Goal: Communication & Community: Participate in discussion

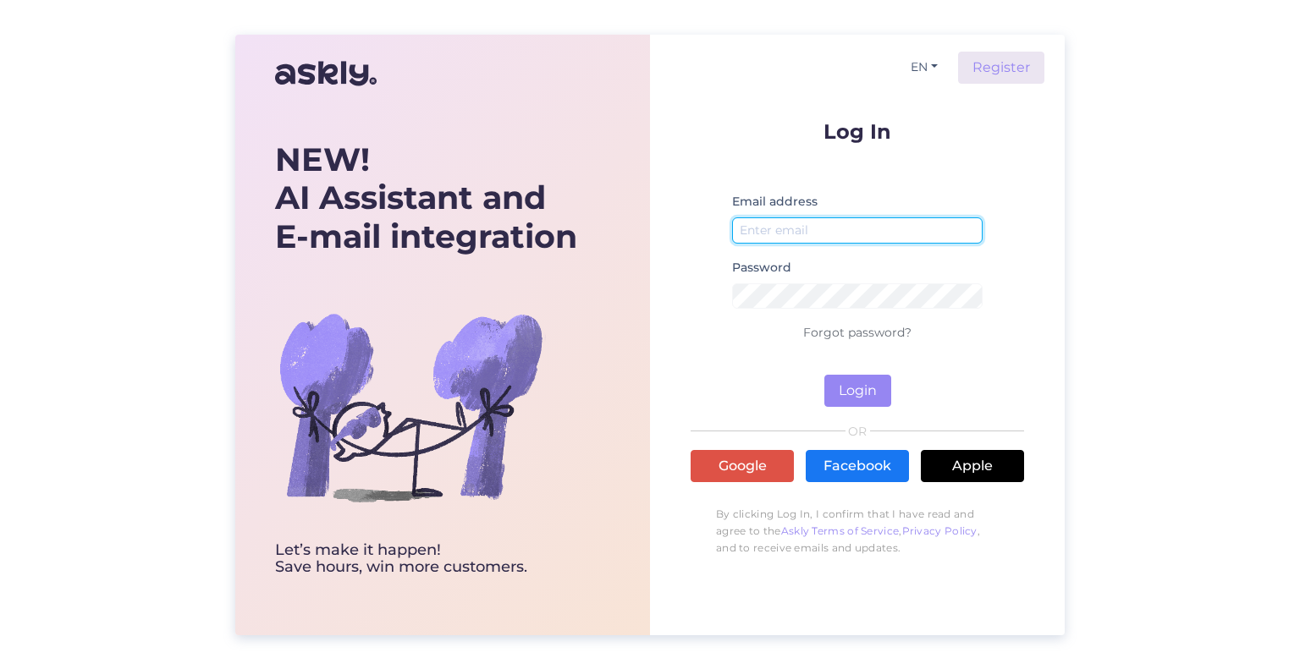
click at [870, 236] on input "email" at bounding box center [857, 230] width 250 height 26
type input "[EMAIL_ADDRESS][DOMAIN_NAME]"
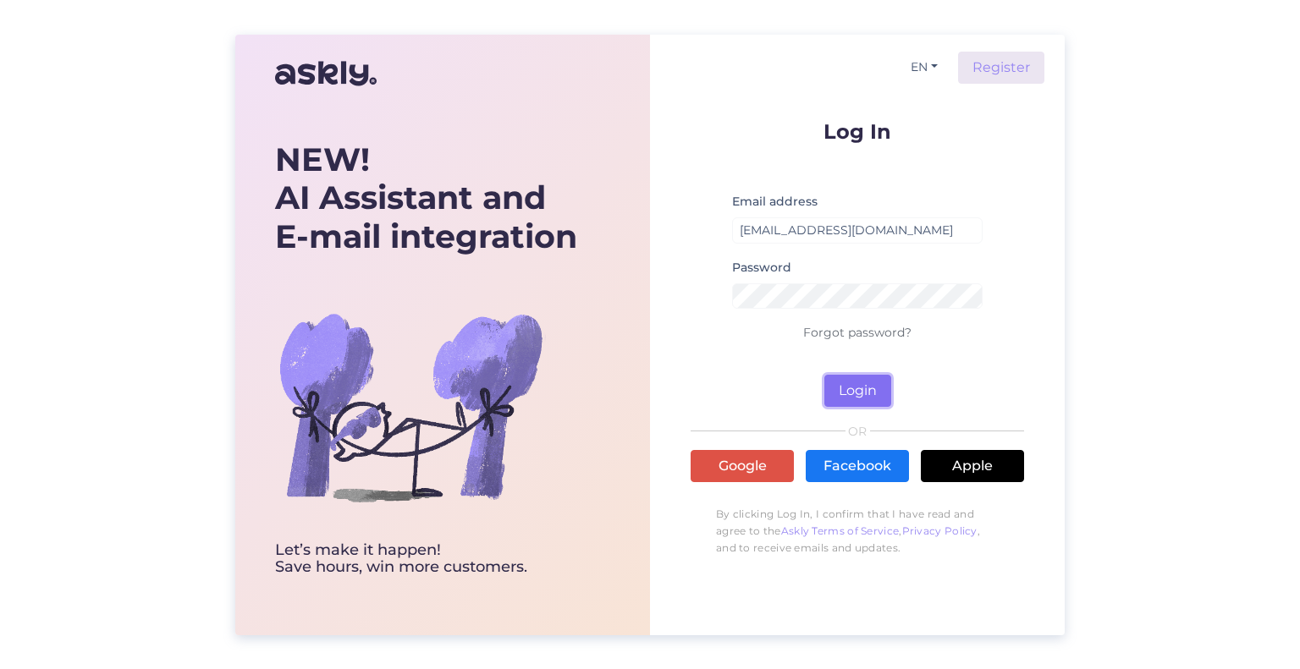
click at [845, 391] on button "Login" at bounding box center [857, 391] width 67 height 32
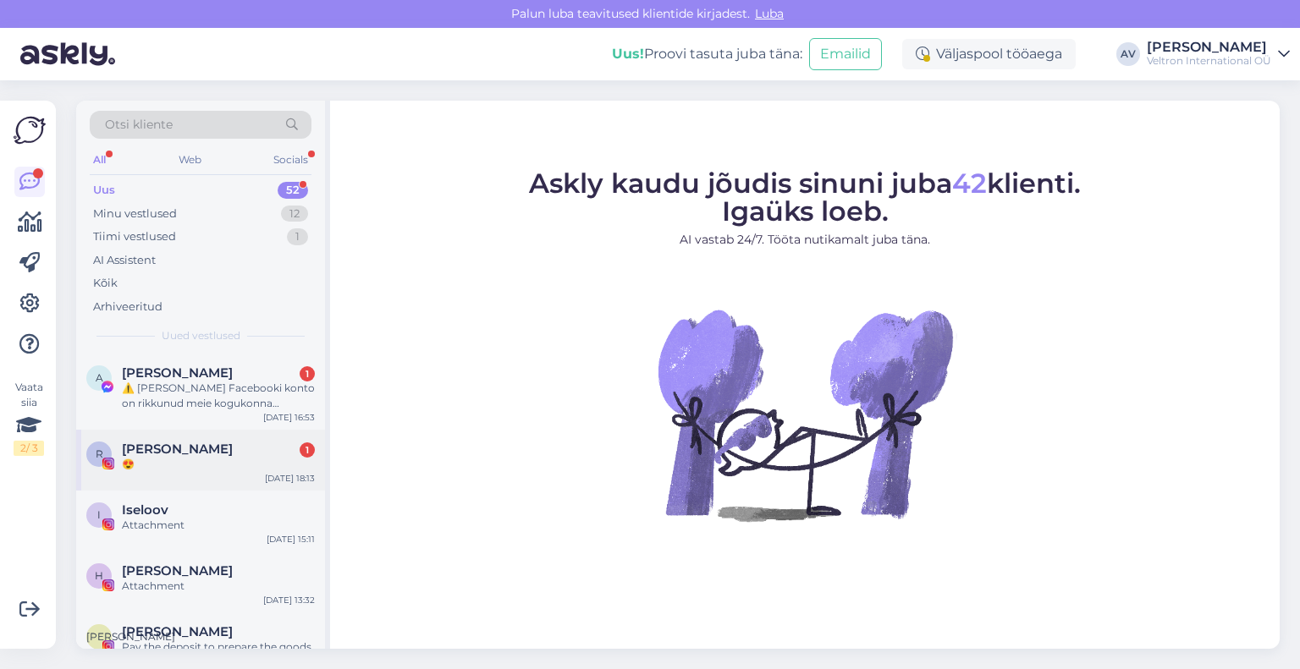
click at [194, 463] on div "😍" at bounding box center [218, 464] width 193 height 15
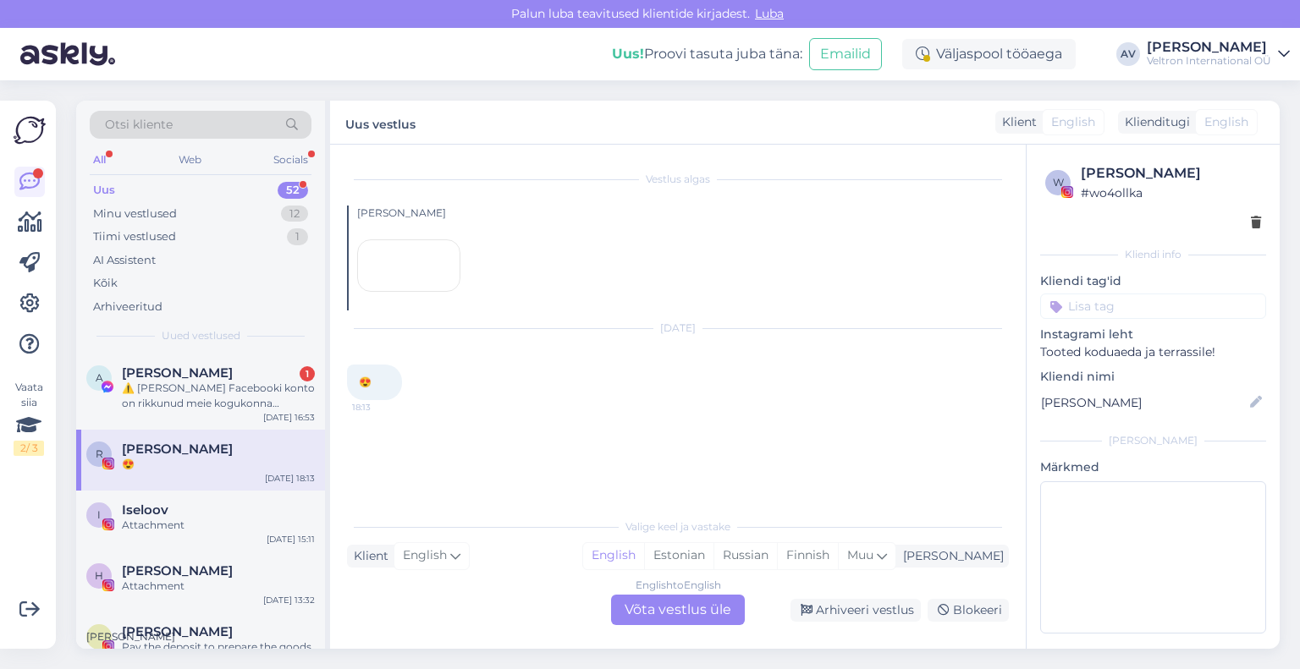
scroll to position [51, 0]
click at [225, 395] on div "⚠️ [PERSON_NAME] Facebooki konto on rikkunud meie kogukonna standardeid. Meie s…" at bounding box center [218, 396] width 193 height 30
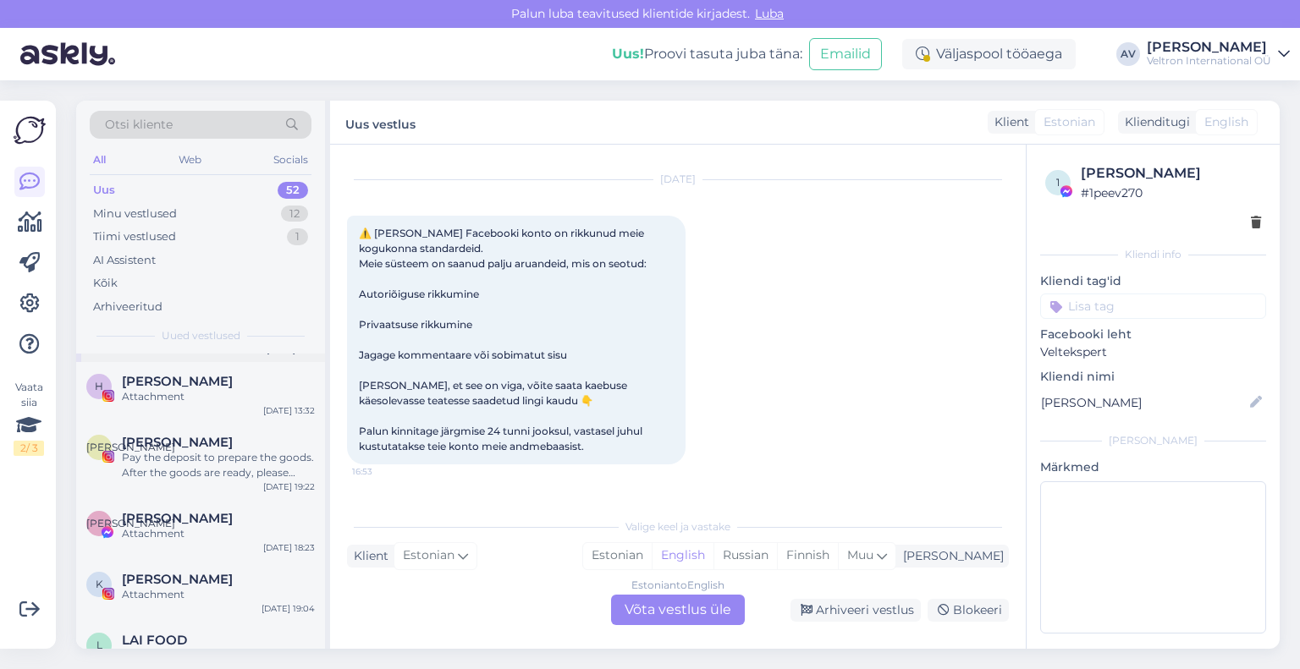
scroll to position [0, 0]
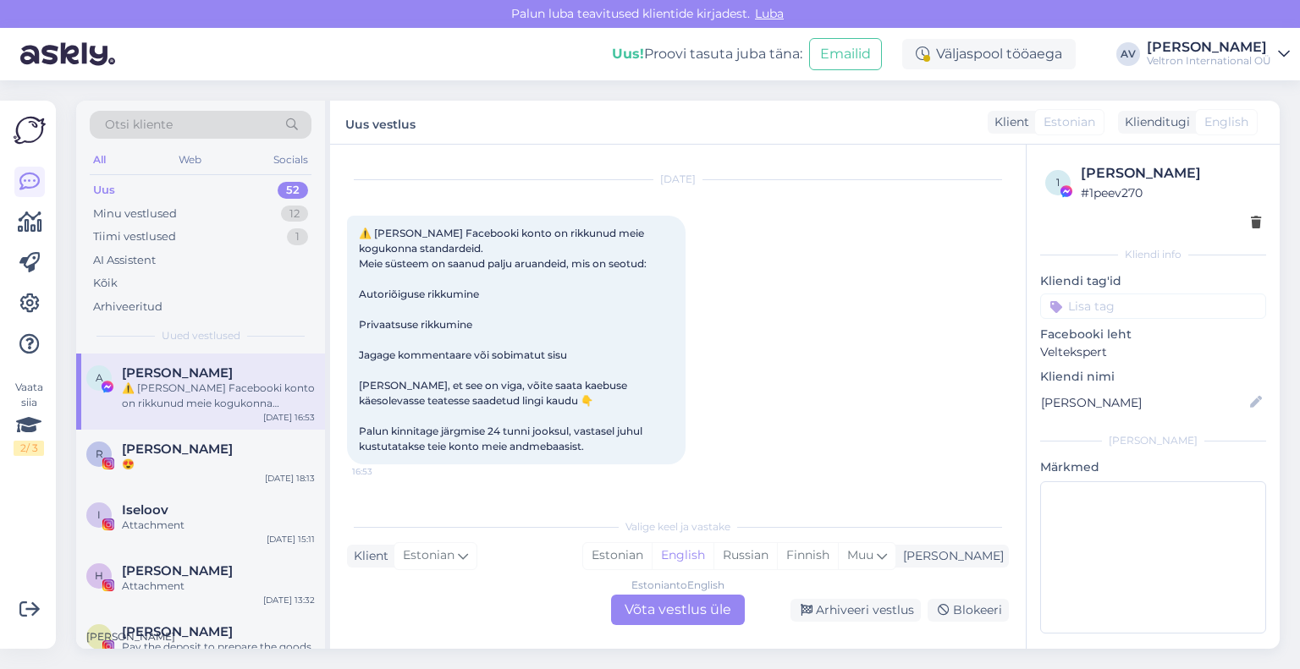
click at [140, 197] on div "Uus 52" at bounding box center [201, 191] width 222 height 24
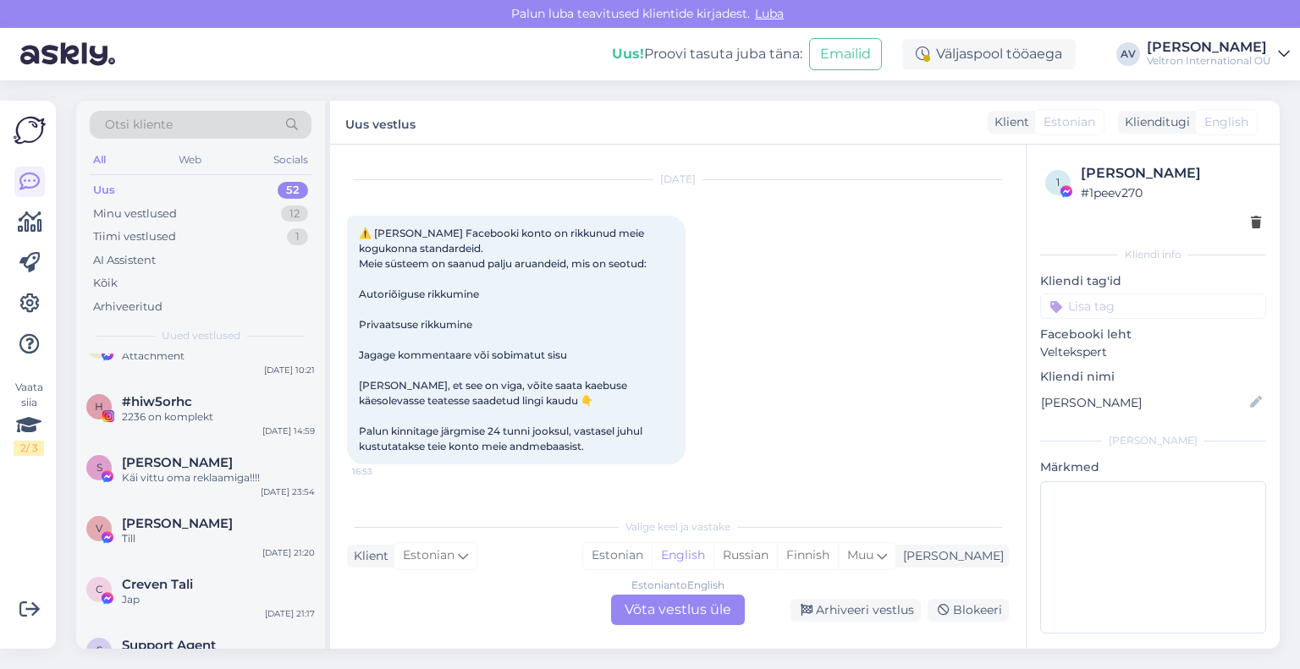
scroll to position [750, 0]
click at [244, 473] on div "Käi vittu oma reklaamiga!!!!" at bounding box center [218, 476] width 193 height 15
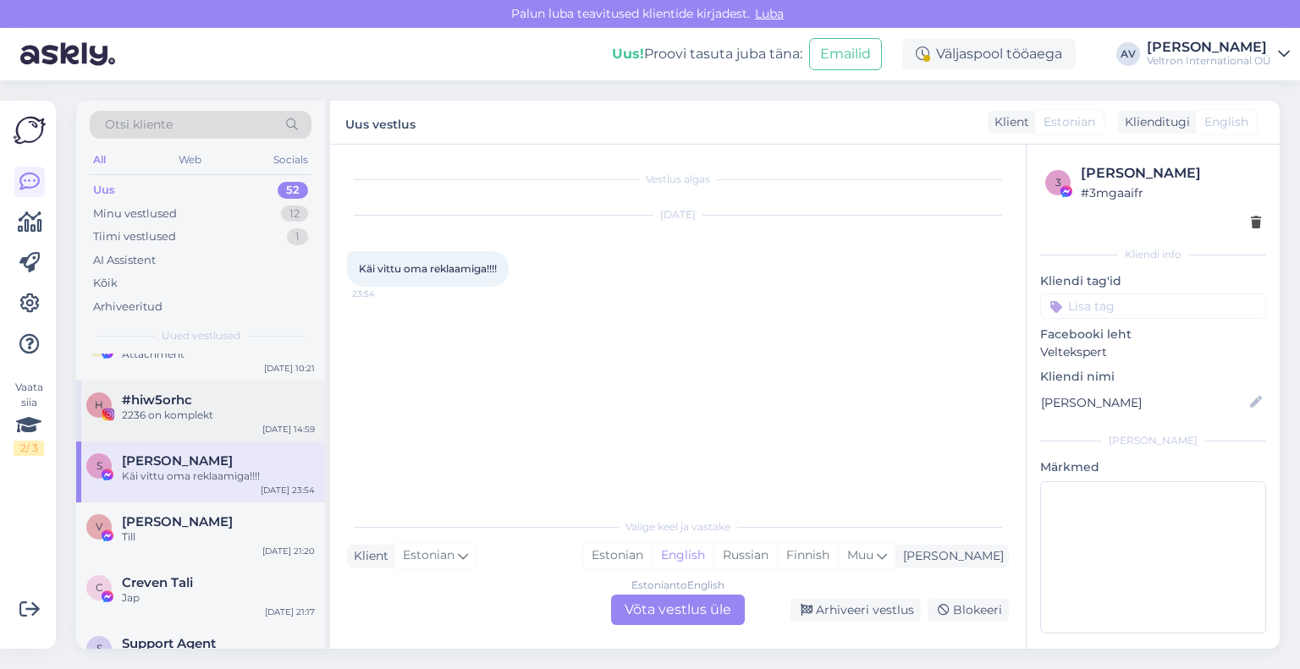
click at [210, 395] on div "#hiw5orhc" at bounding box center [218, 400] width 193 height 15
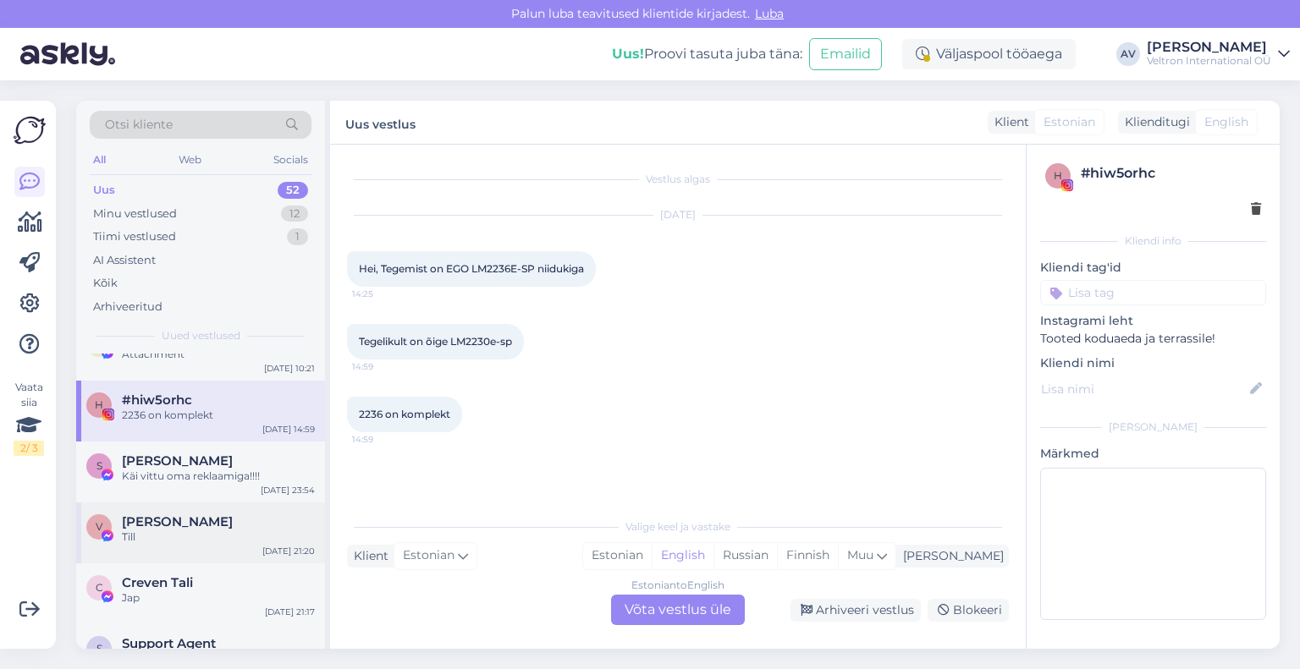
click at [191, 535] on div "Till" at bounding box center [218, 537] width 193 height 15
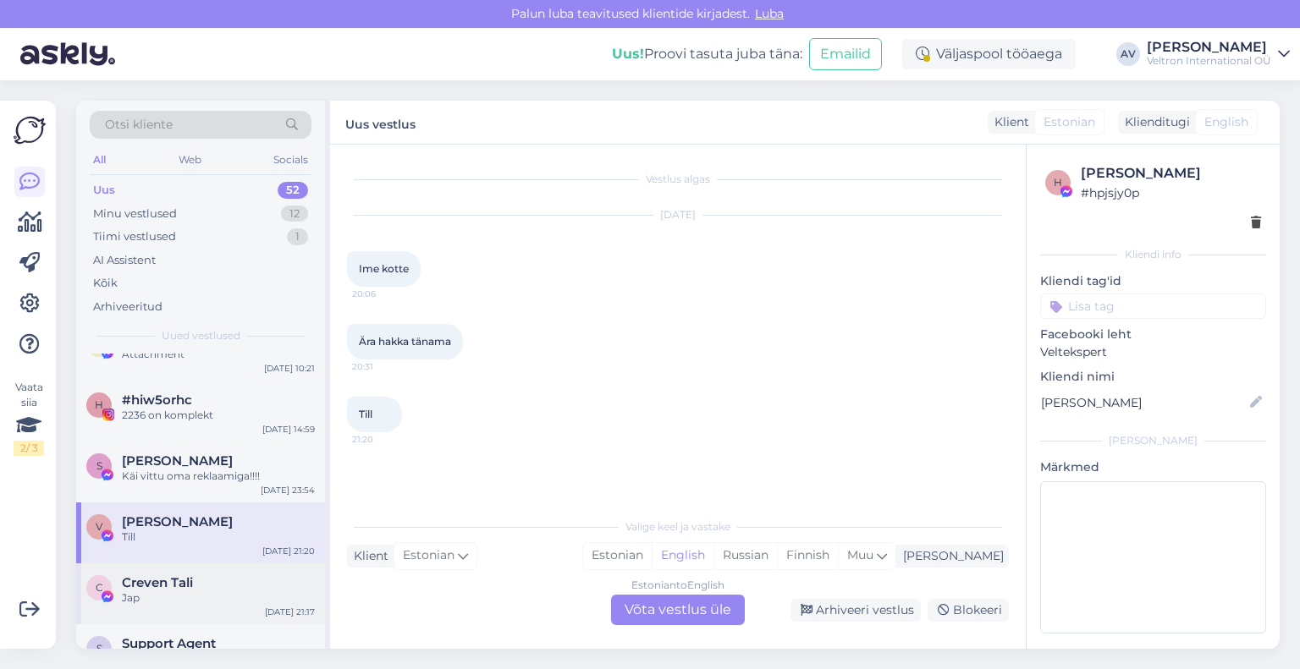
click at [183, 580] on span "Creven Tali" at bounding box center [157, 582] width 71 height 15
